Goal: Task Accomplishment & Management: Check status

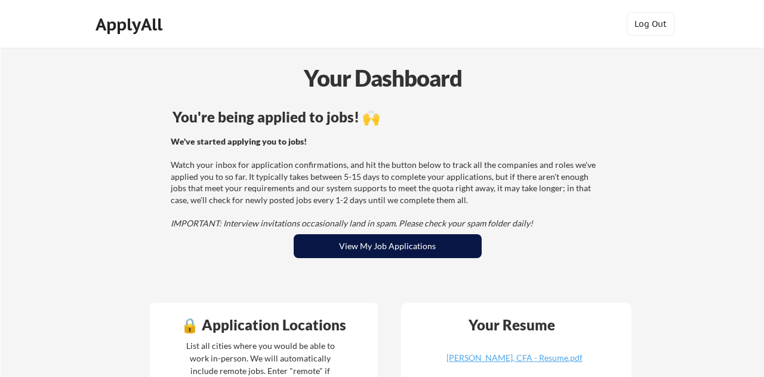
click at [393, 253] on button "View My Job Applications" at bounding box center [388, 246] width 188 height 24
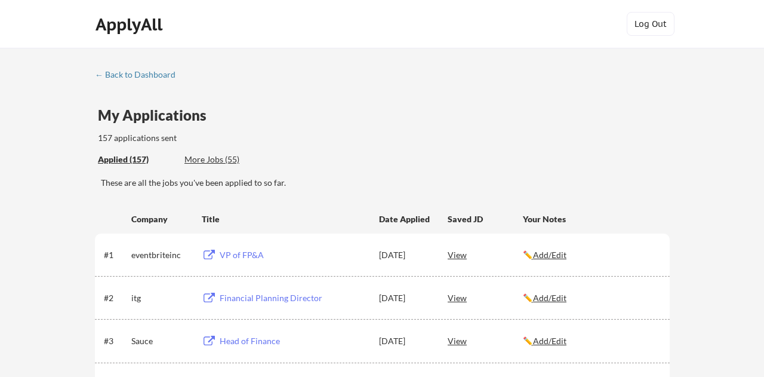
scroll to position [666, 0]
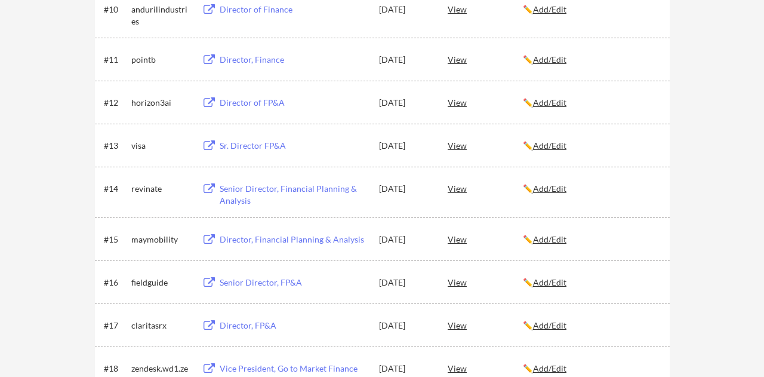
click at [310, 188] on div "Senior Director, Financial Planning & Analysis" at bounding box center [294, 194] width 148 height 23
